Goal: Information Seeking & Learning: Learn about a topic

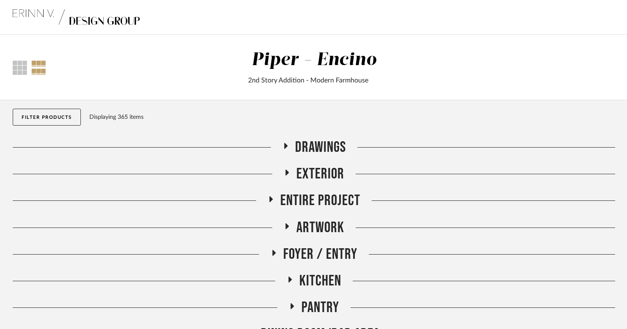
click at [293, 227] on h2 "Artwork" at bounding box center [314, 228] width 61 height 18
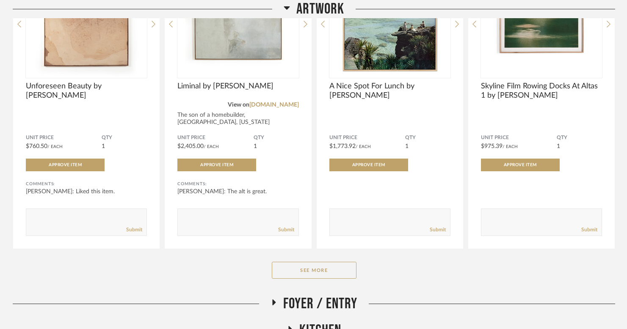
scroll to position [293, 0]
click at [299, 271] on button "See More" at bounding box center [314, 270] width 85 height 17
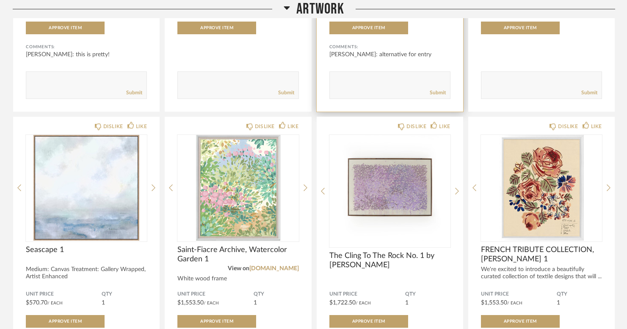
scroll to position [738, 0]
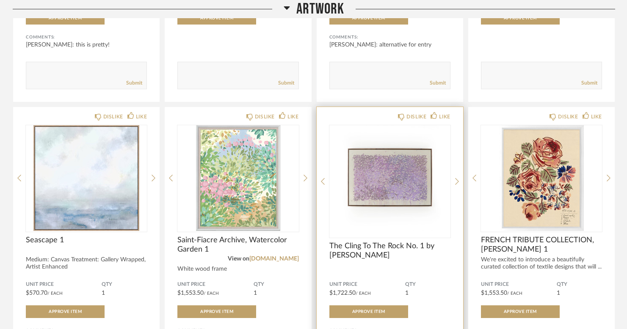
click at [409, 185] on img "0" at bounding box center [389, 178] width 121 height 106
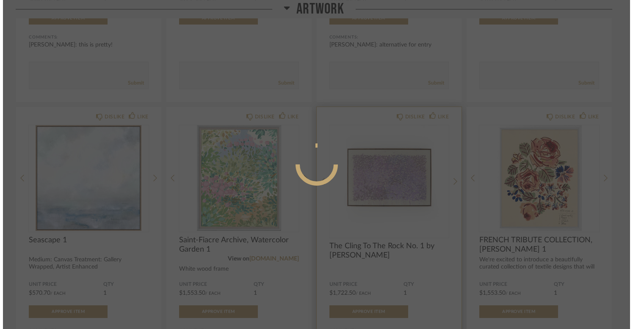
scroll to position [0, 0]
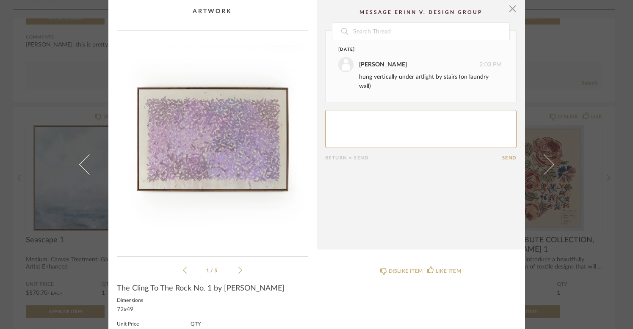
click at [240, 271] on div "1 / 5" at bounding box center [212, 152] width 191 height 245
click at [238, 270] on icon at bounding box center [240, 271] width 4 height 8
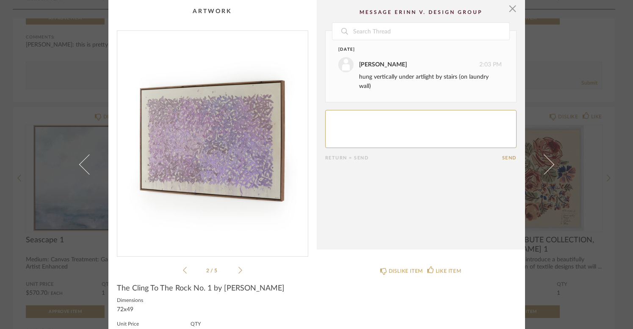
click at [238, 270] on icon at bounding box center [240, 271] width 4 height 8
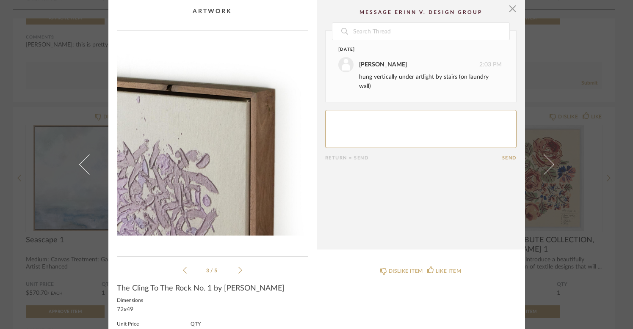
click at [238, 270] on icon at bounding box center [240, 271] width 4 height 8
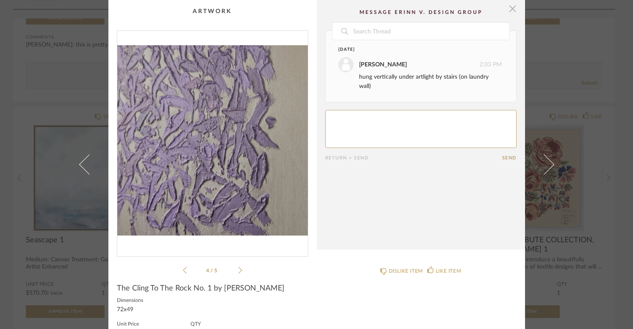
click at [509, 15] on span "button" at bounding box center [512, 8] width 17 height 17
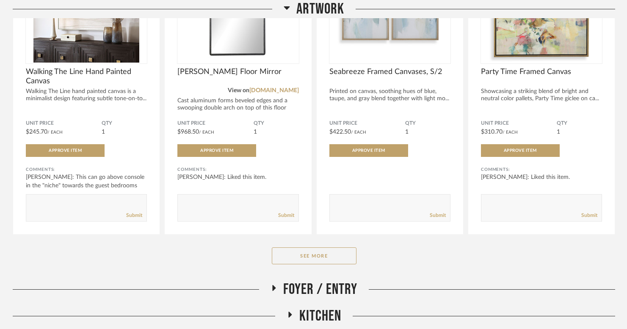
scroll to position [1498, 0]
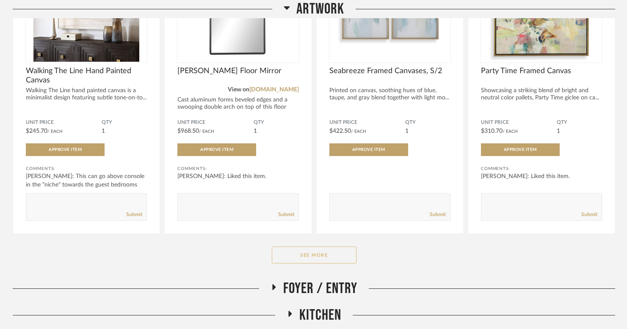
click at [322, 256] on button "See More" at bounding box center [314, 255] width 85 height 17
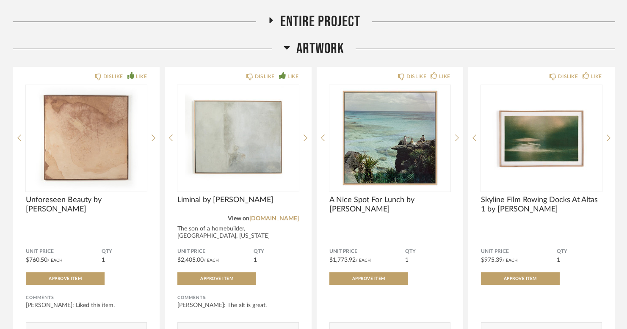
scroll to position [179, 0]
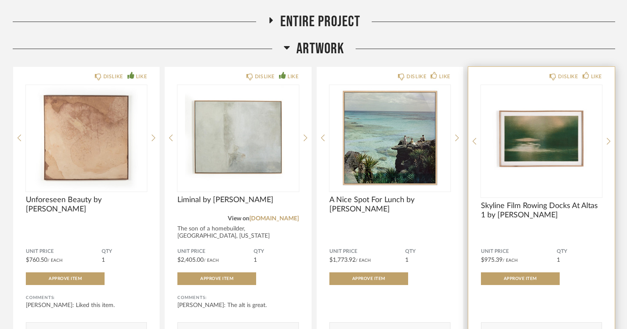
click at [549, 152] on img "0" at bounding box center [541, 138] width 121 height 106
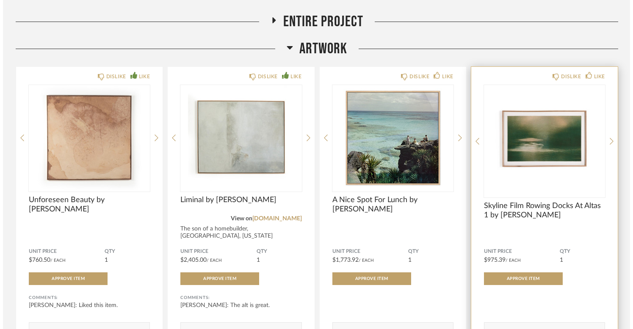
scroll to position [0, 0]
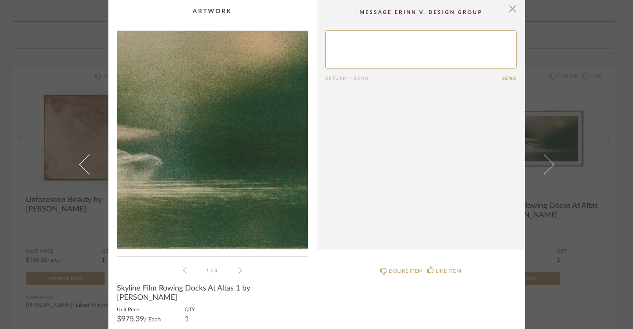
click at [226, 146] on img "0" at bounding box center [212, 140] width 191 height 219
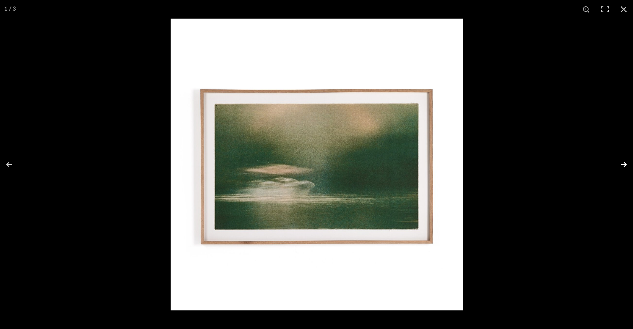
click at [624, 165] on button at bounding box center [618, 165] width 30 height 42
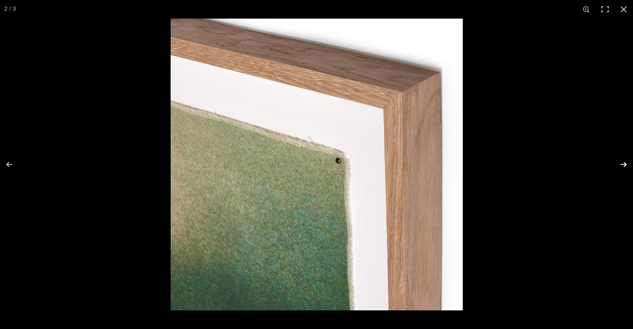
click at [624, 165] on button at bounding box center [618, 165] width 30 height 42
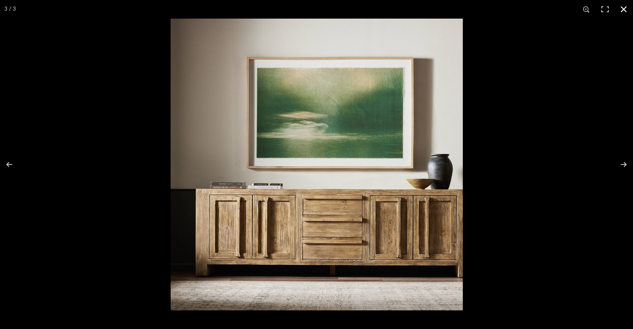
click at [627, 11] on button at bounding box center [623, 9] width 19 height 19
